Goal: Information Seeking & Learning: Learn about a topic

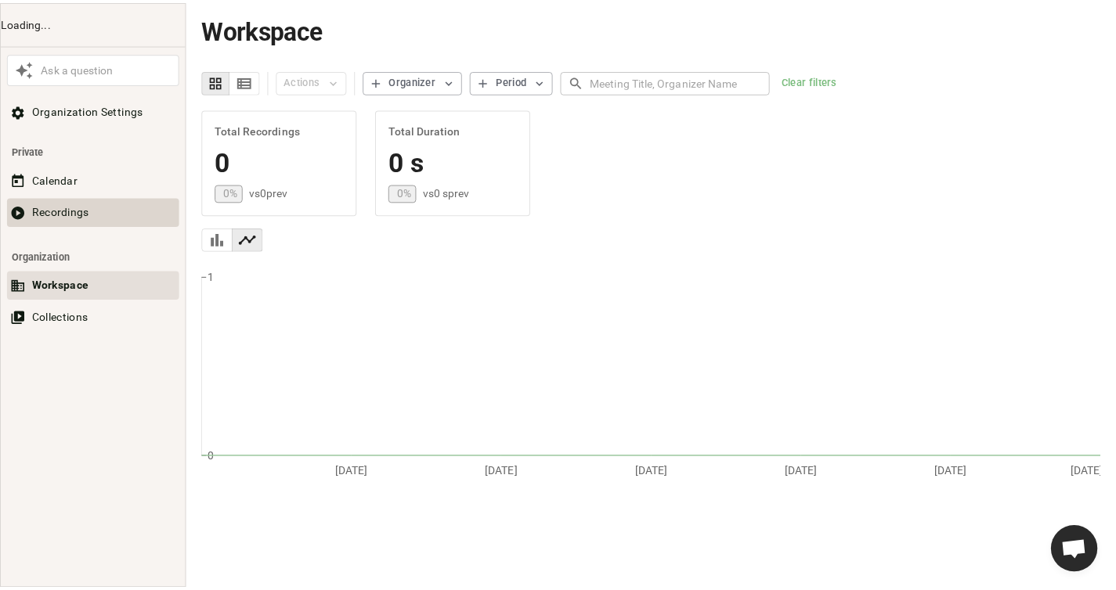
scroll to position [890, 0]
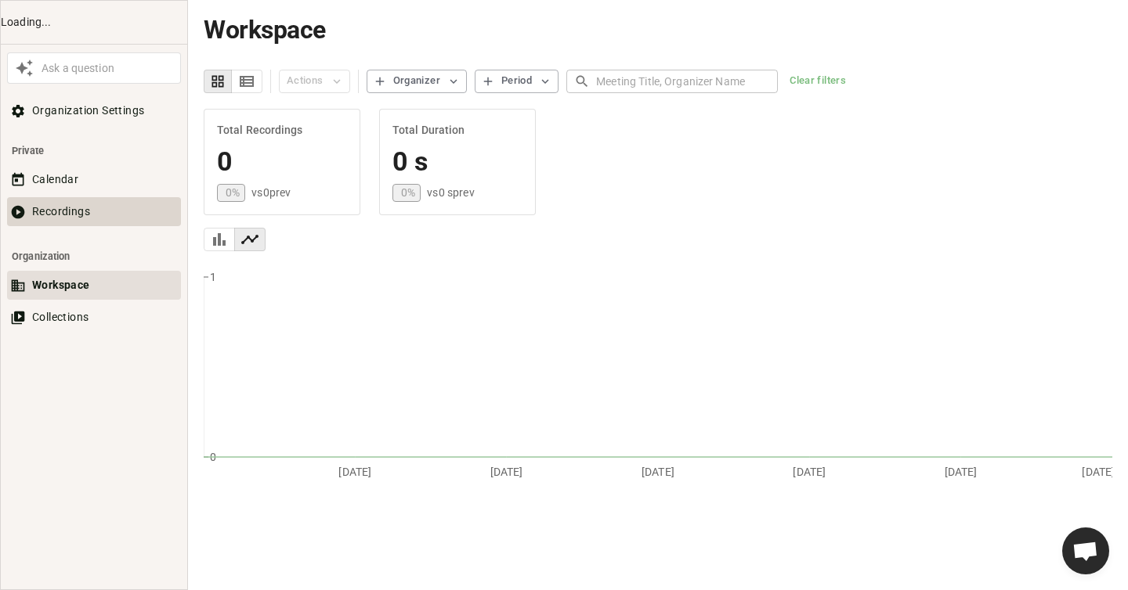
click at [81, 208] on button "Recordings" at bounding box center [94, 211] width 174 height 29
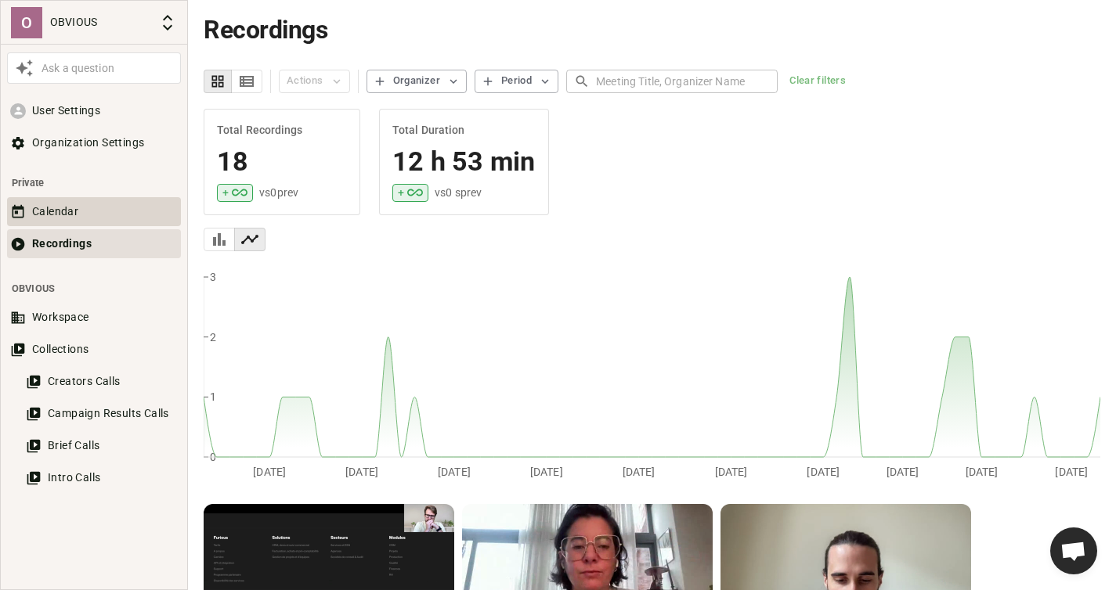
click at [77, 207] on button "Calendar" at bounding box center [94, 211] width 174 height 29
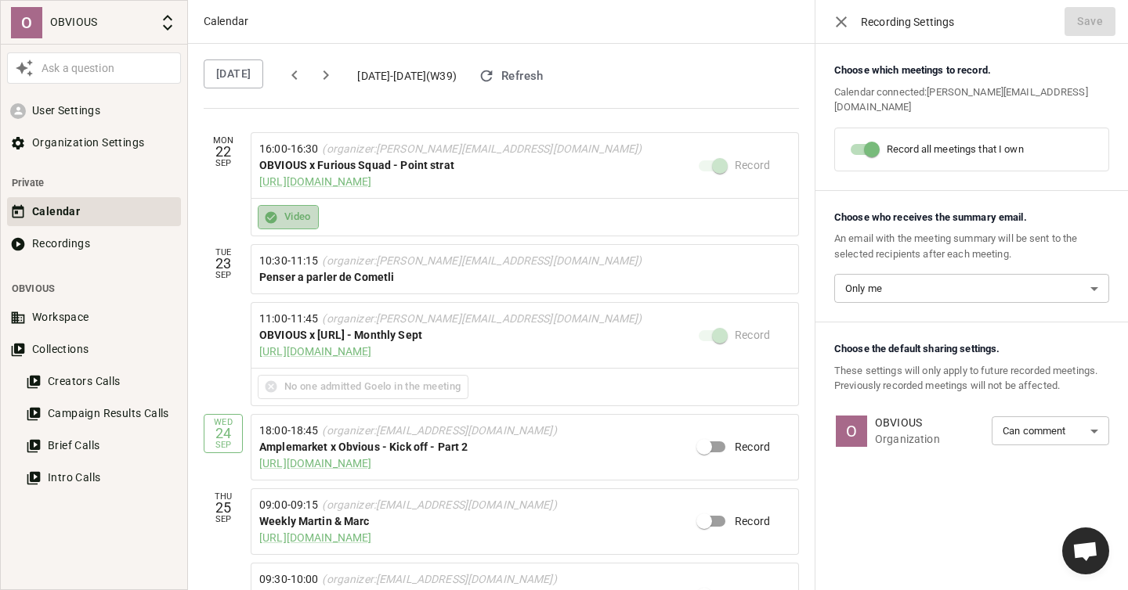
click at [290, 215] on button "Video" at bounding box center [288, 217] width 61 height 24
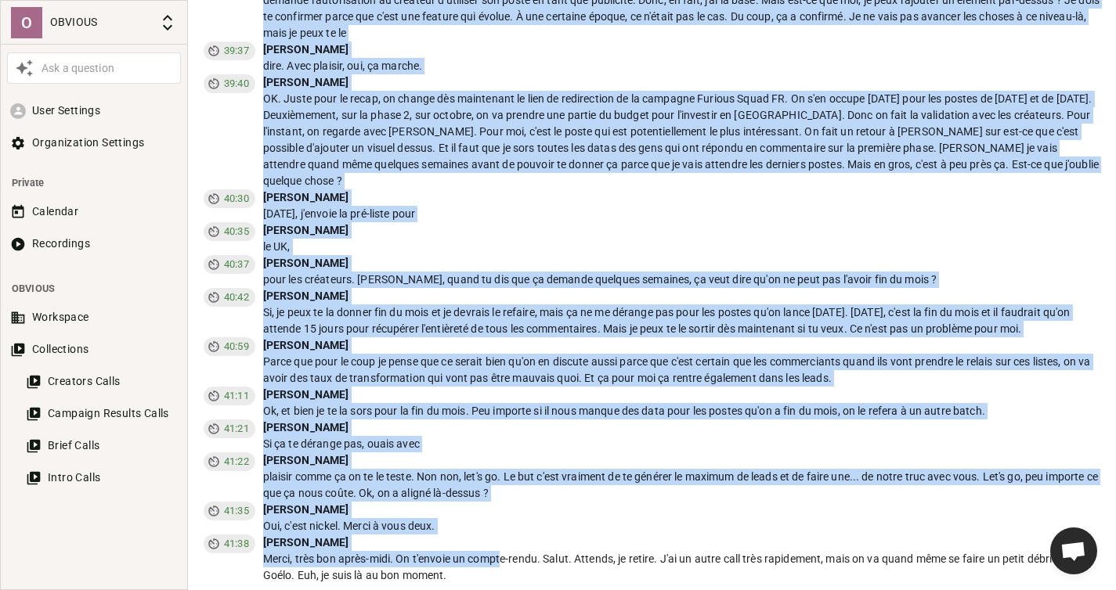
scroll to position [8726, 0]
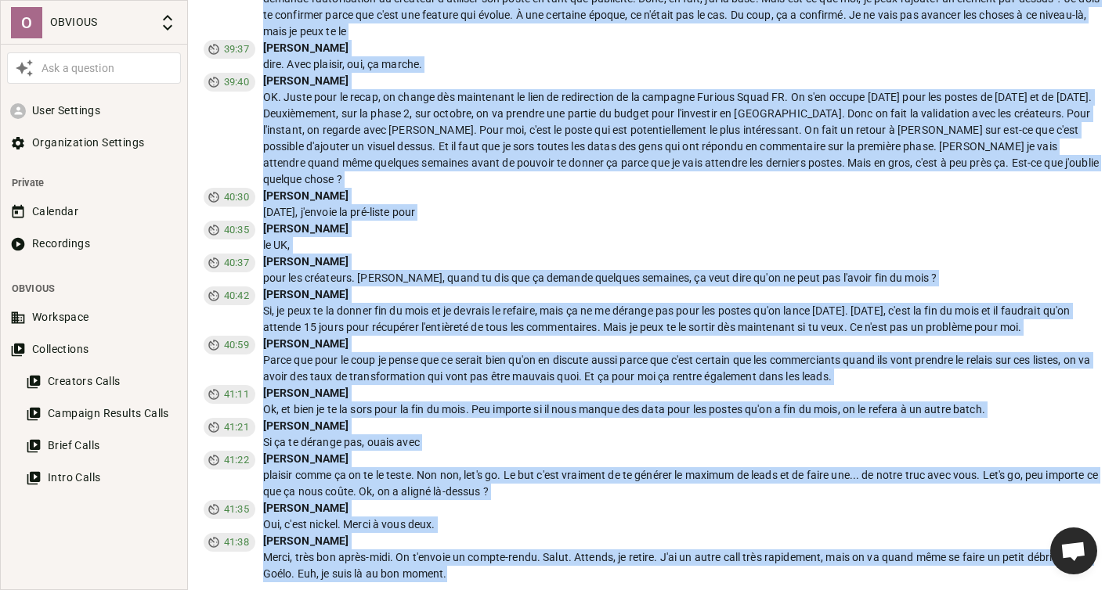
drag, startPoint x: 213, startPoint y: 249, endPoint x: 502, endPoint y: 590, distance: 446.7
copy div "**Loremips DOL SITAMET c Adipisc Elits - Doeiusm Temporincid** 7) **Utlabo :** …"
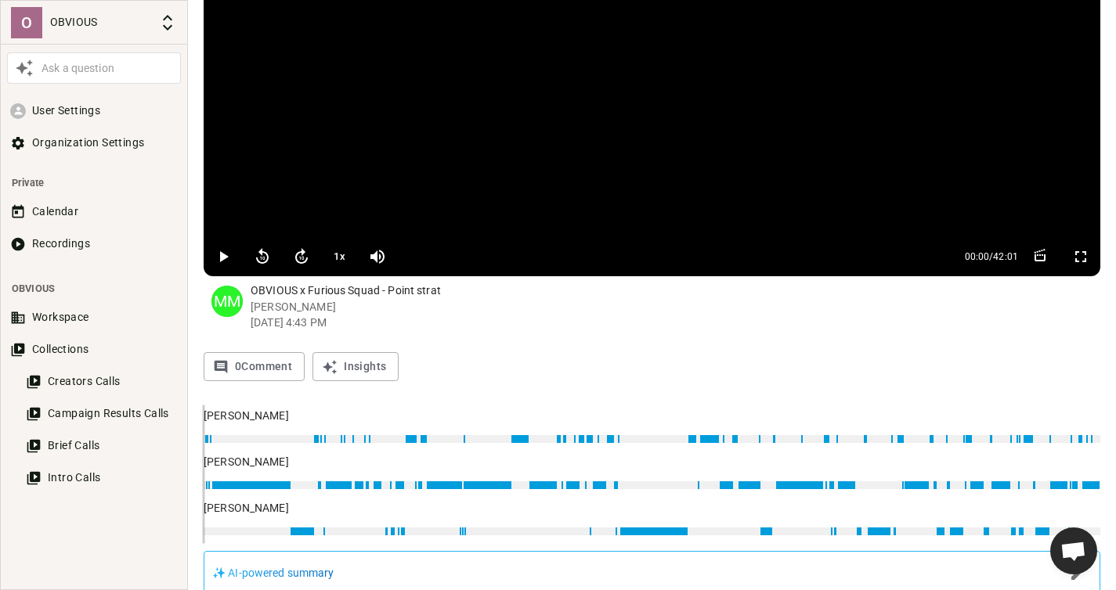
scroll to position [0, 0]
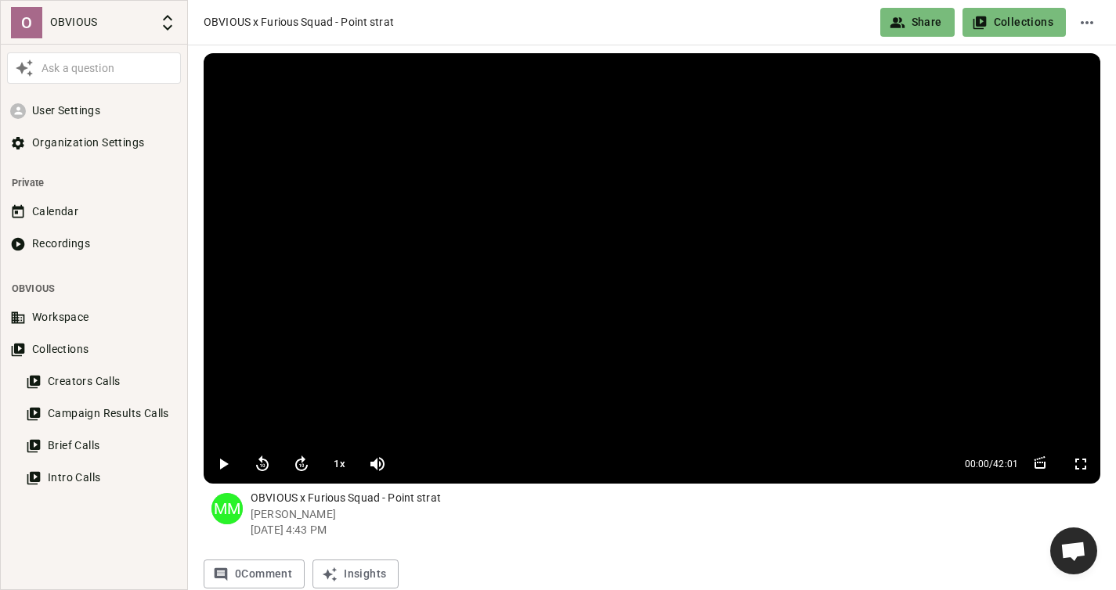
click at [225, 459] on icon "button" at bounding box center [223, 464] width 19 height 19
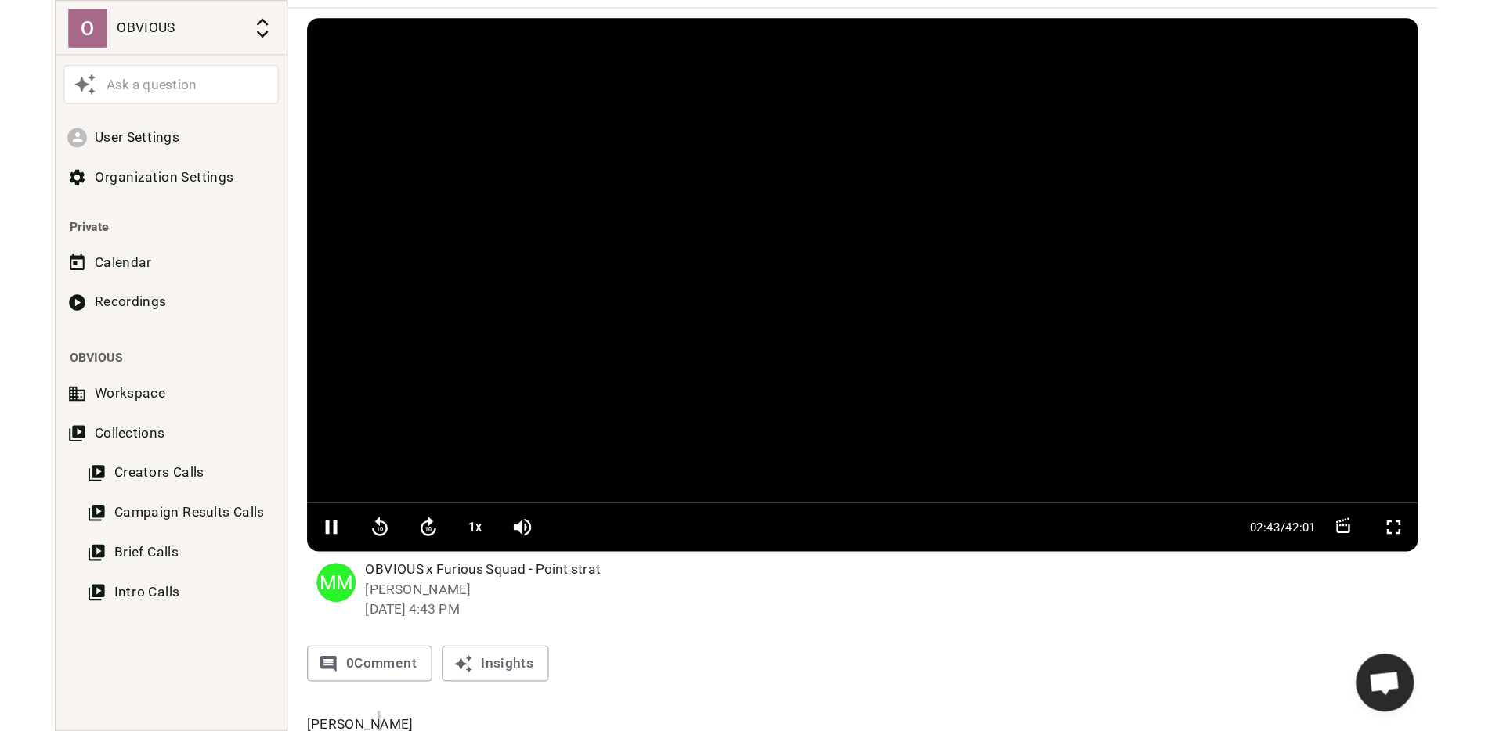
scroll to position [41, 0]
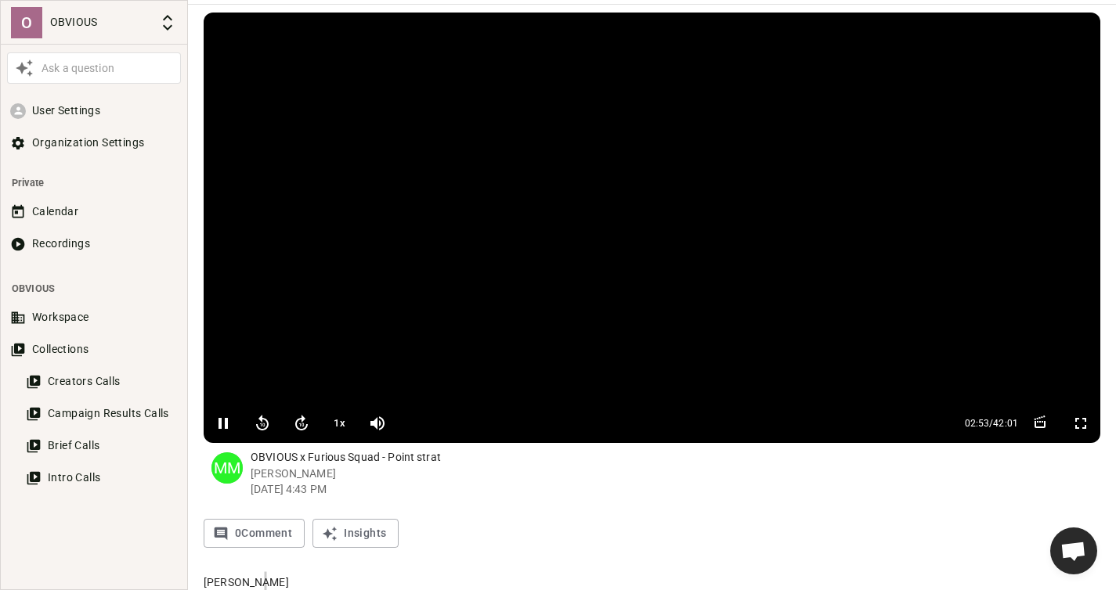
click at [221, 420] on icon "button" at bounding box center [222, 423] width 9 height 11
type input "174"
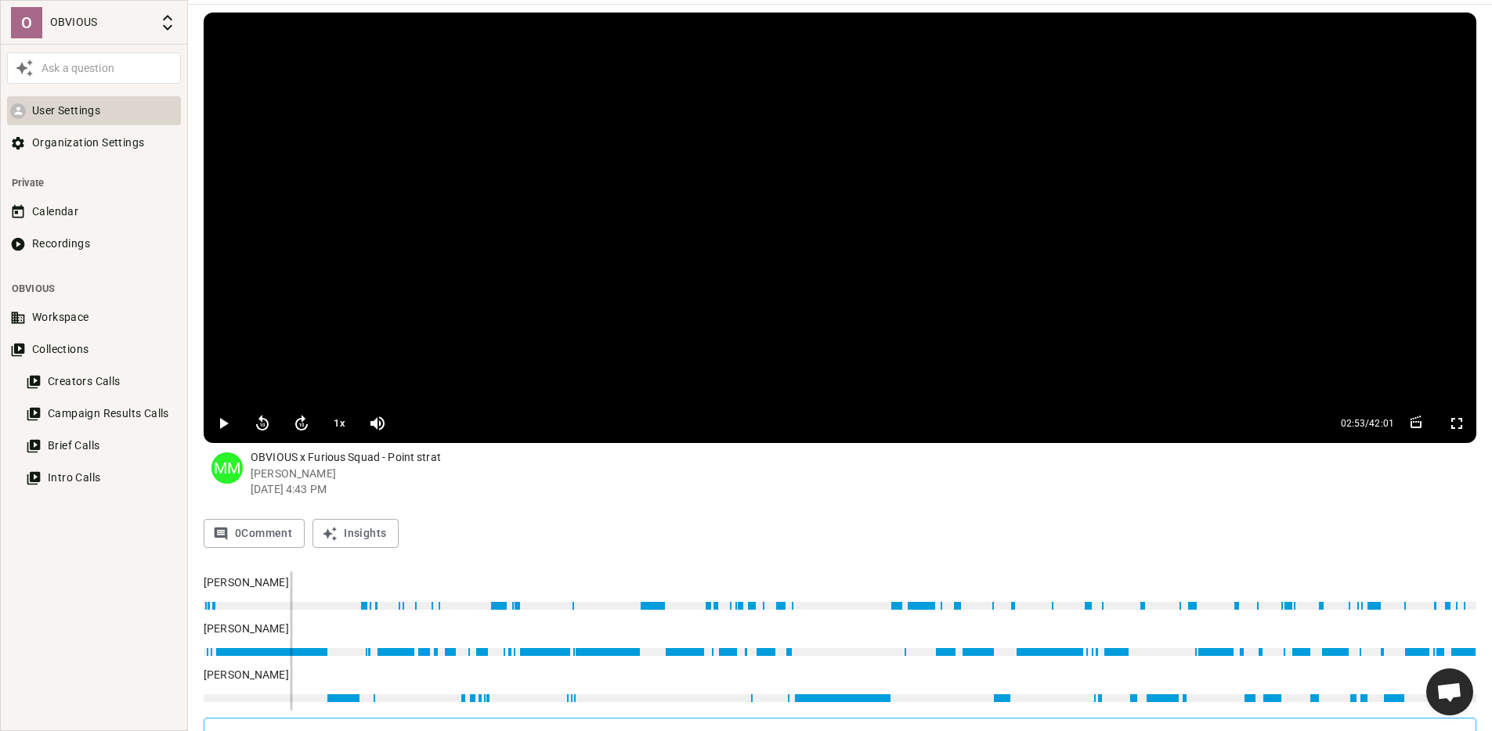
scroll to position [726, 0]
